Goal: Navigation & Orientation: Find specific page/section

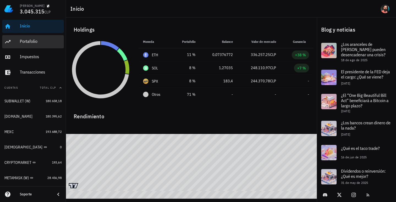
click at [32, 44] on div "Portafolio" at bounding box center [41, 41] width 42 height 12
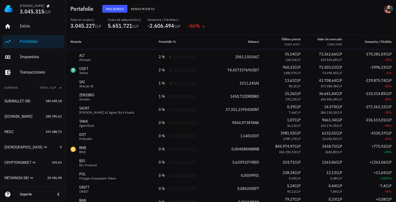
scroll to position [215, 0]
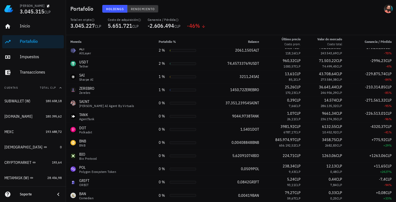
click at [142, 9] on span "Rendimiento" at bounding box center [143, 9] width 24 height 4
